Goal: Transaction & Acquisition: Purchase product/service

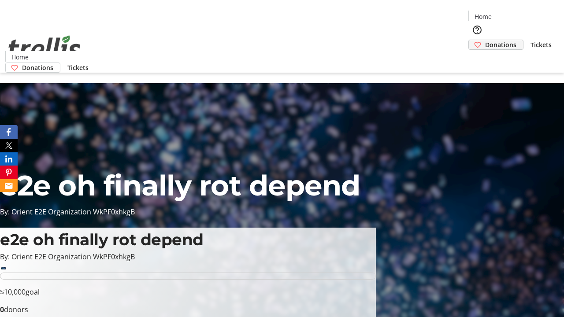
click at [485, 40] on span "Donations" at bounding box center [500, 44] width 31 height 9
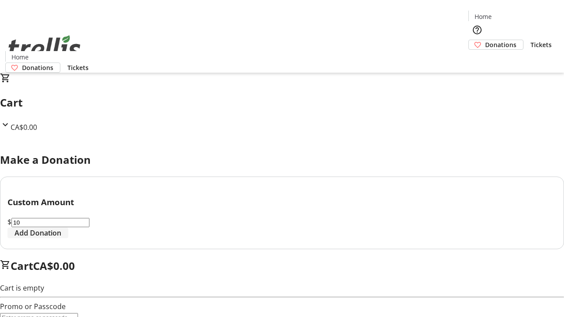
click at [61, 238] on span "Add Donation" at bounding box center [38, 233] width 47 height 11
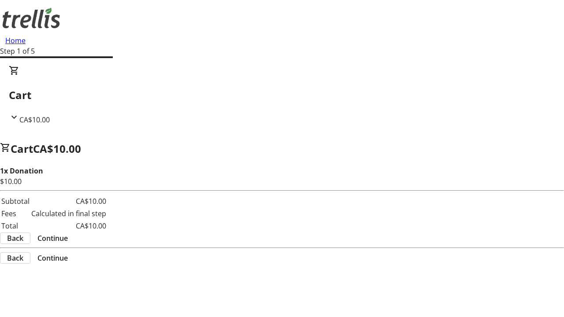
select select "CA"
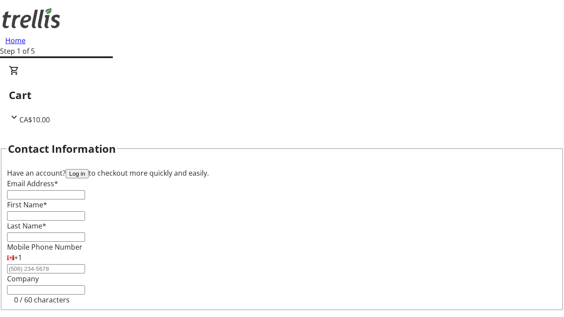
click at [89, 169] on button "Log in" at bounding box center [77, 173] width 23 height 9
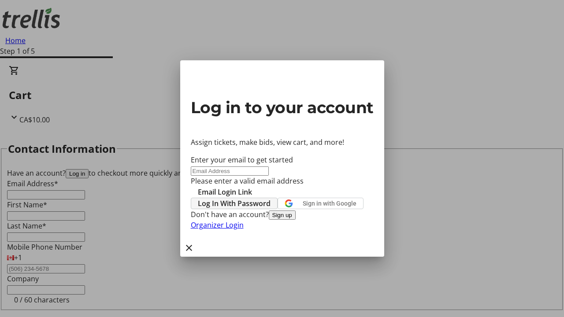
click at [270, 198] on span "Log In With Password" at bounding box center [234, 203] width 73 height 11
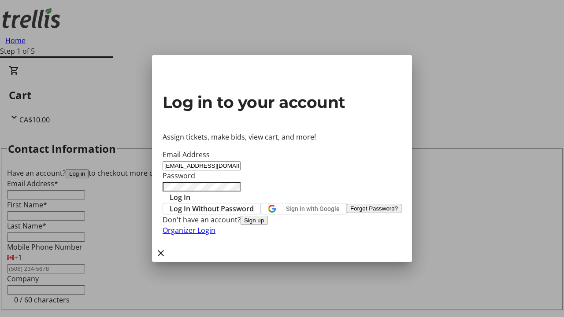
type input "[EMAIL_ADDRESS][DOMAIN_NAME]"
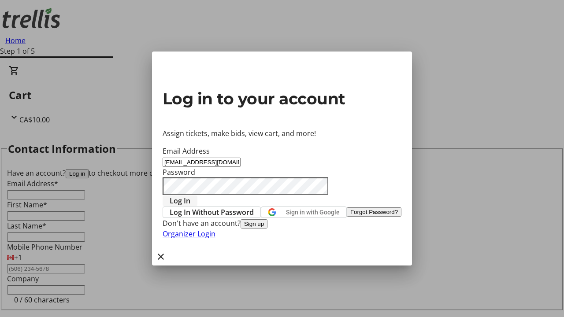
click at [190, 196] on span "Log In" at bounding box center [180, 201] width 21 height 11
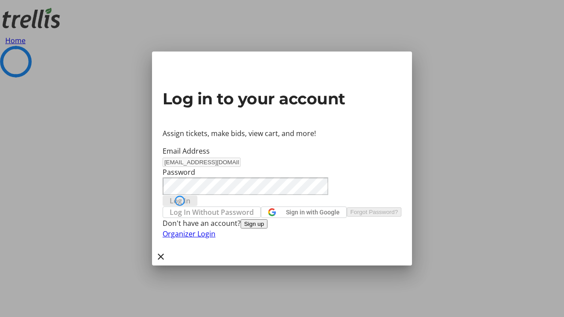
select select "CA"
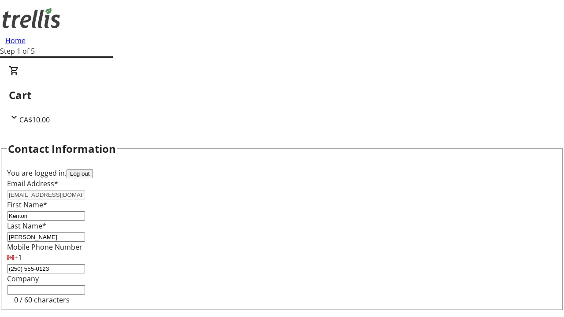
select select "CA"
type input "[STREET_ADDRESS][PERSON_NAME]"
type input "Kelowna"
select select "BC"
type input "Kelowna"
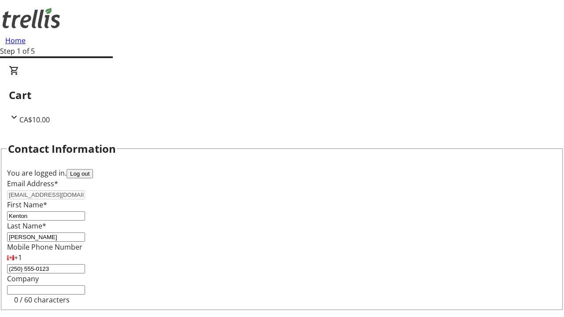
type input "V1Y 0C2"
